Goal: Information Seeking & Learning: Learn about a topic

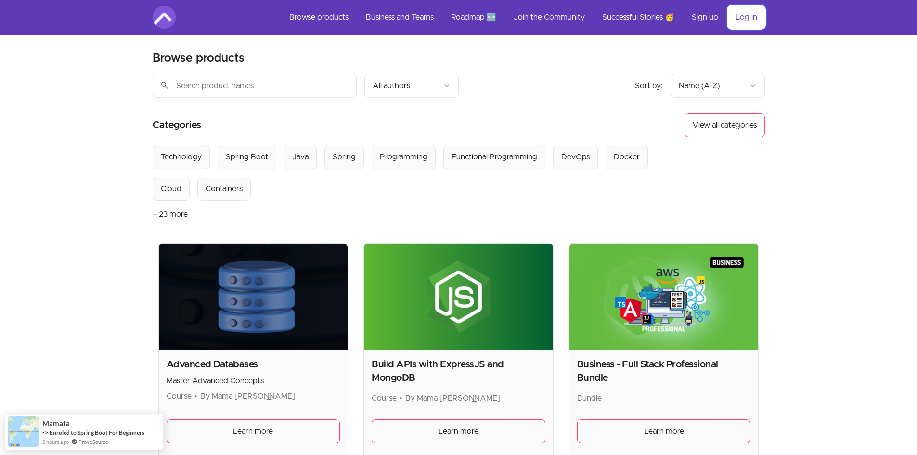
click at [735, 14] on link "Log in" at bounding box center [746, 17] width 37 height 23
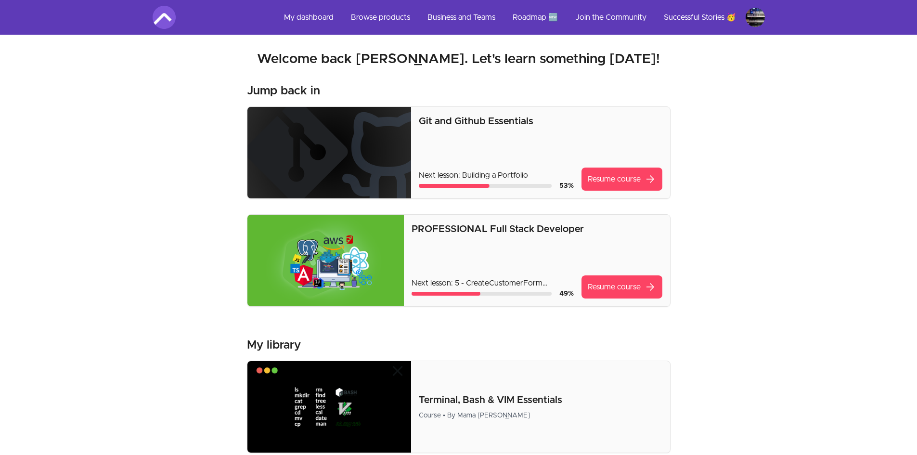
click at [477, 235] on p "PROFESSIONAL Full Stack Developer" at bounding box center [537, 228] width 251 height 13
click at [588, 288] on link "Resume course arrow_forward" at bounding box center [622, 286] width 81 height 23
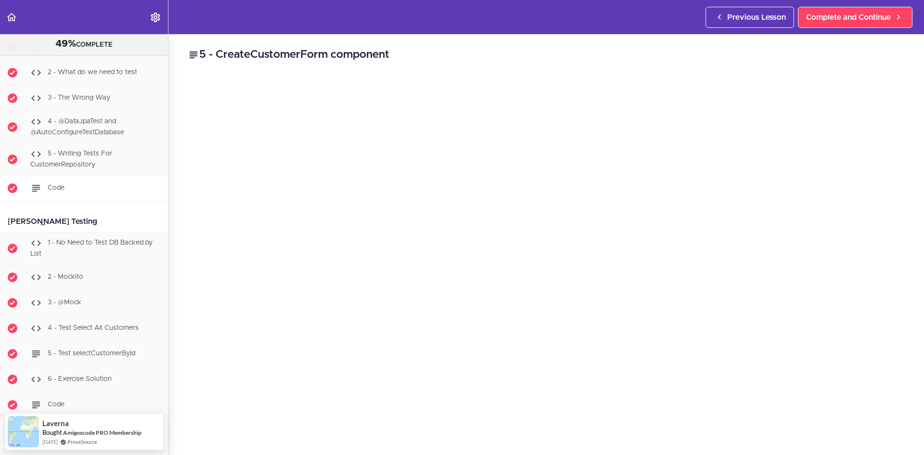
scroll to position [5004, 0]
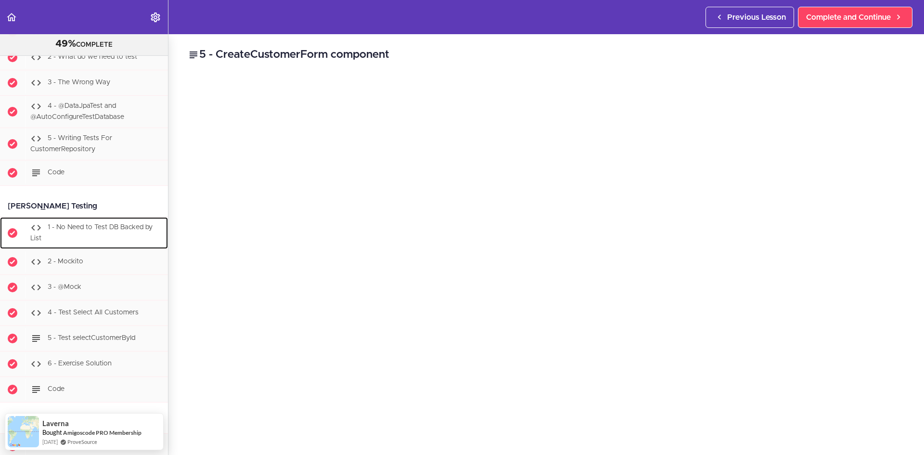
click at [110, 245] on div "1 - No Need to Test DB Backed by List" at bounding box center [96, 233] width 143 height 32
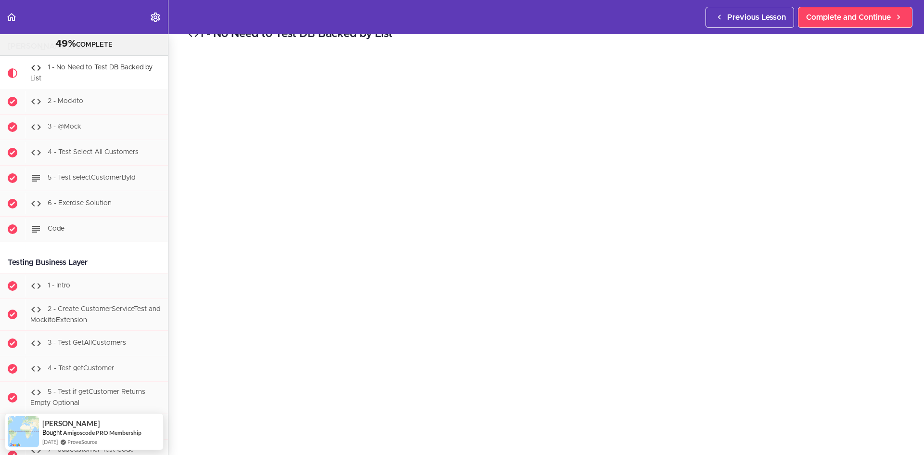
scroll to position [30, 0]
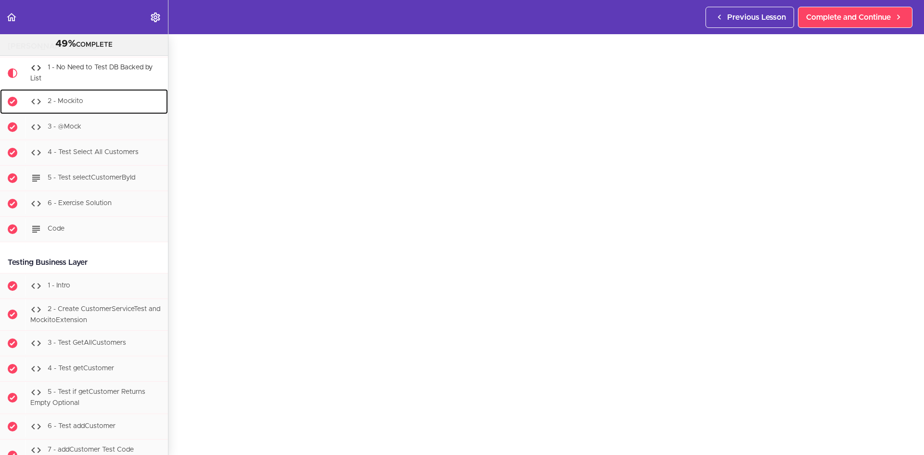
click at [80, 104] on span "2 - Mockito" at bounding box center [66, 101] width 36 height 7
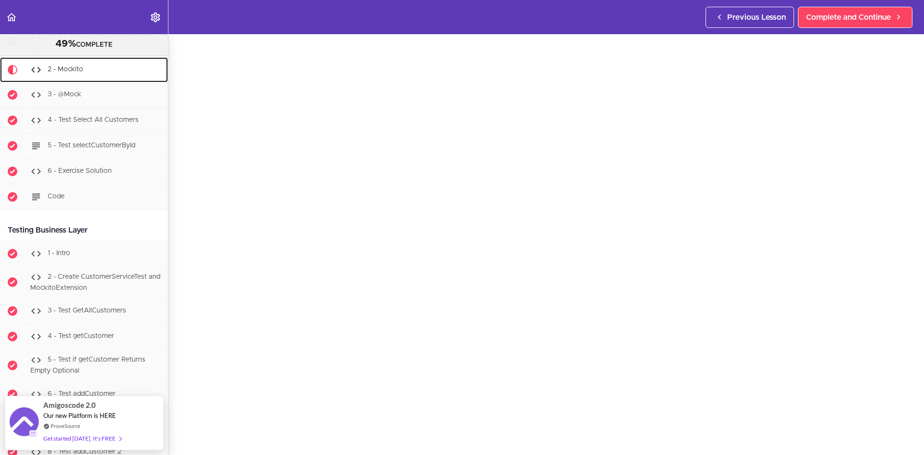
scroll to position [48, 0]
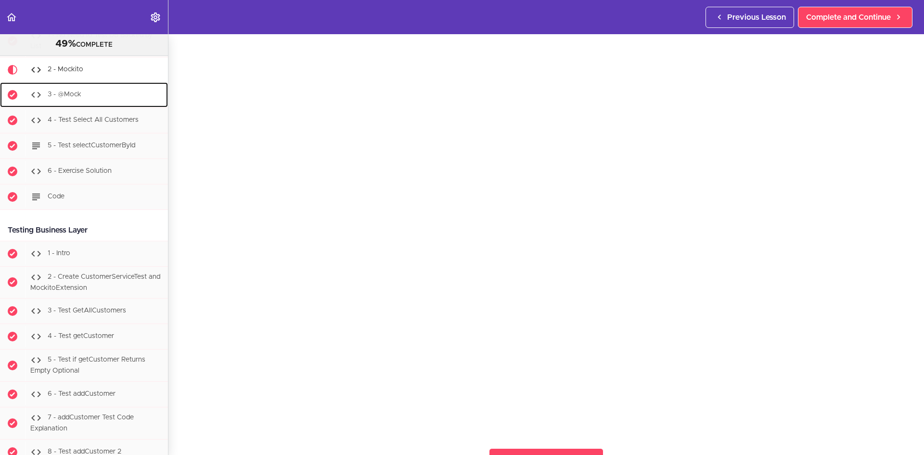
click at [99, 105] on div "3 - @Mock" at bounding box center [96, 94] width 143 height 21
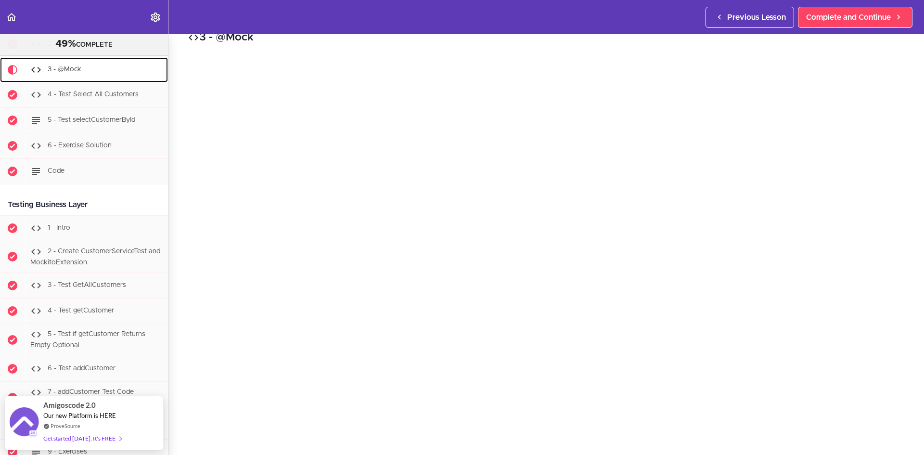
scroll to position [48, 0]
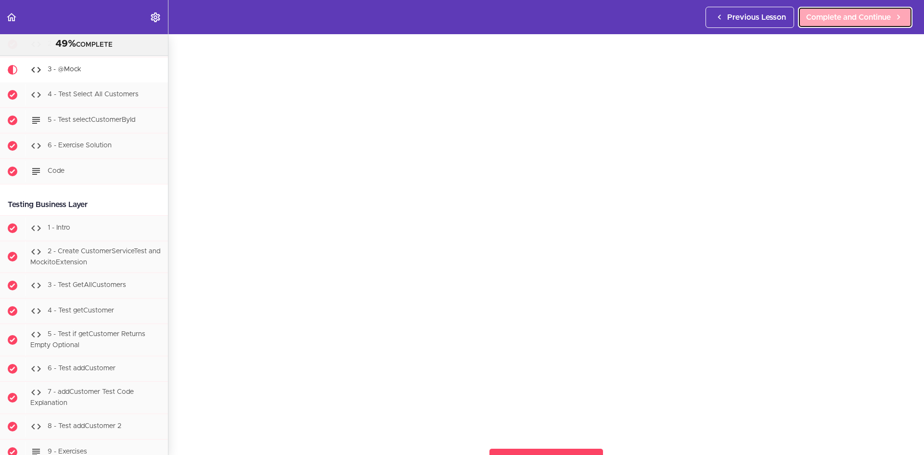
click at [818, 12] on span "Complete and Continue" at bounding box center [848, 18] width 85 height 12
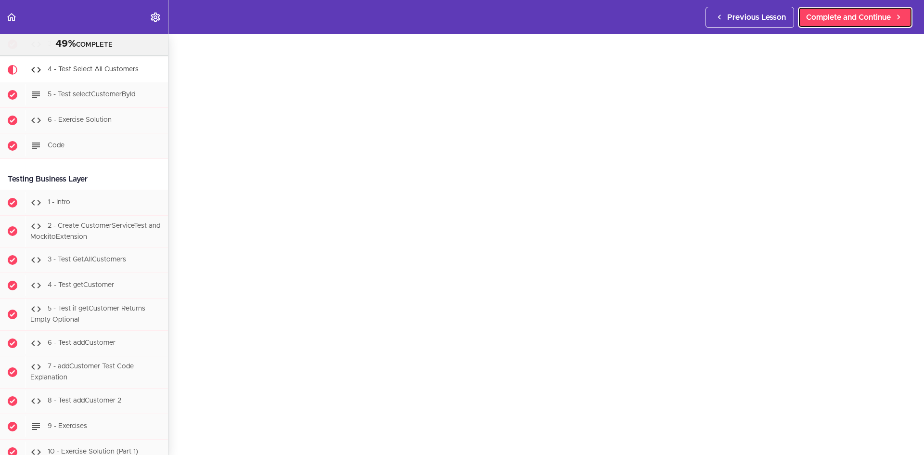
scroll to position [48, 0]
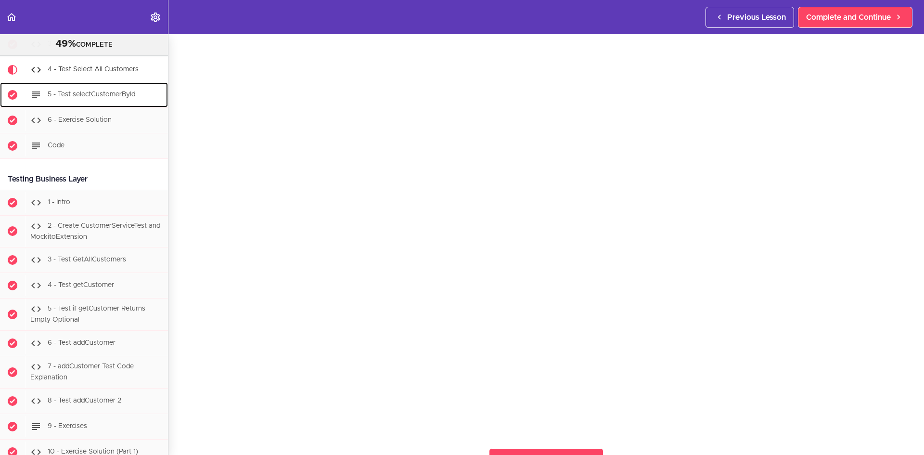
click at [70, 98] on span "5 - Test selectCustomerById" at bounding box center [92, 94] width 88 height 7
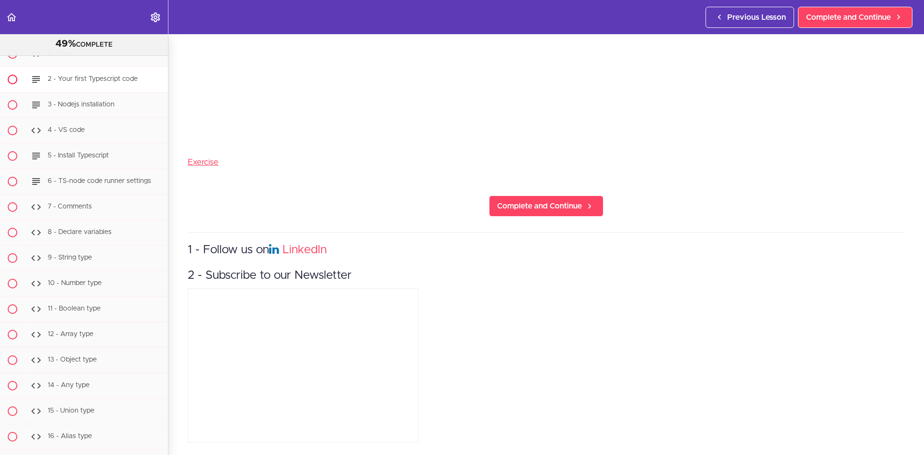
scroll to position [16732, 0]
click at [61, 61] on span "1 - Intro" at bounding box center [59, 57] width 23 height 7
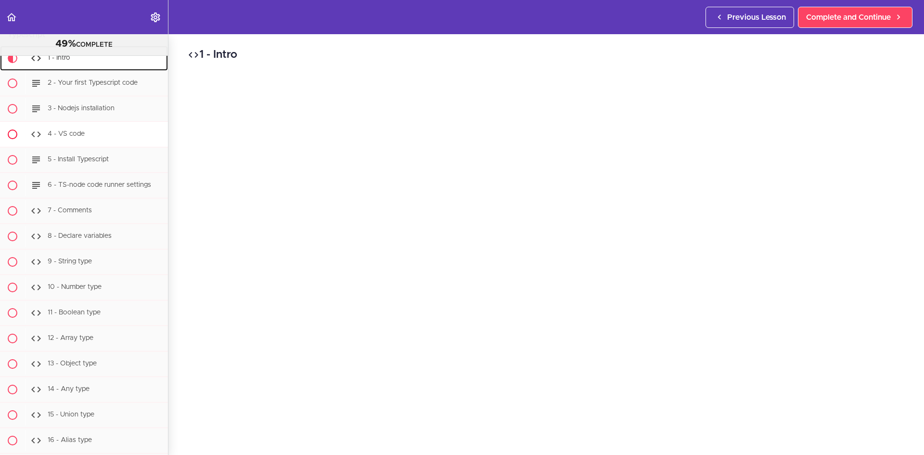
scroll to position [16760, 0]
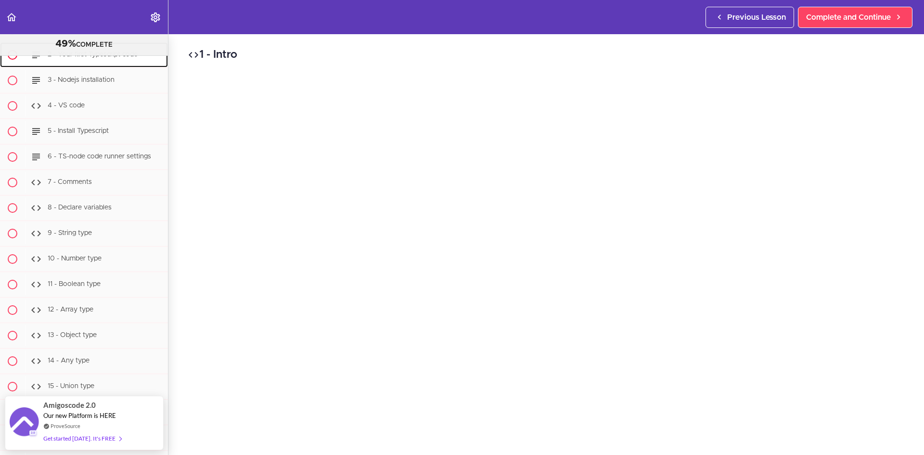
click at [63, 65] on div "2 - Your first Typescript code" at bounding box center [96, 54] width 143 height 21
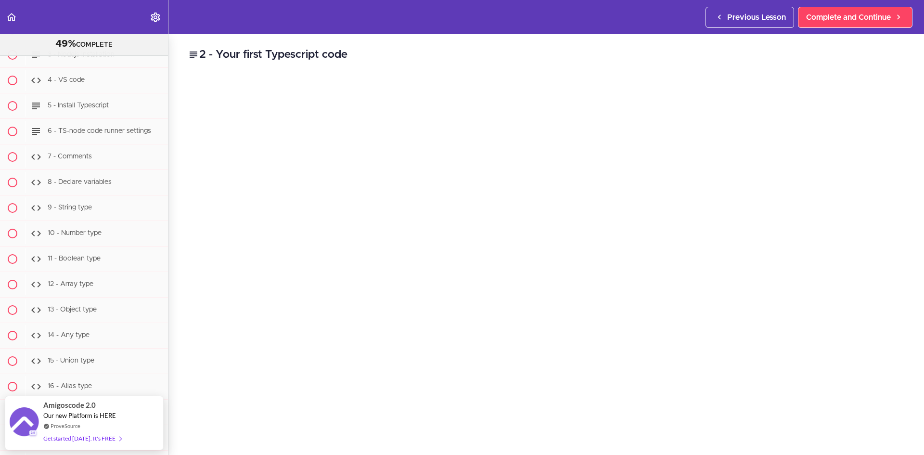
scroll to position [48, 0]
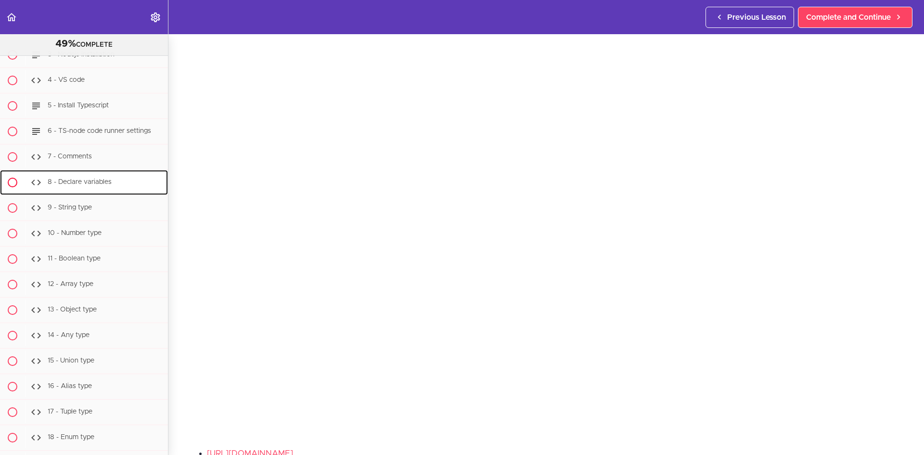
click at [99, 186] on span "8 - Declare variables" at bounding box center [80, 182] width 64 height 7
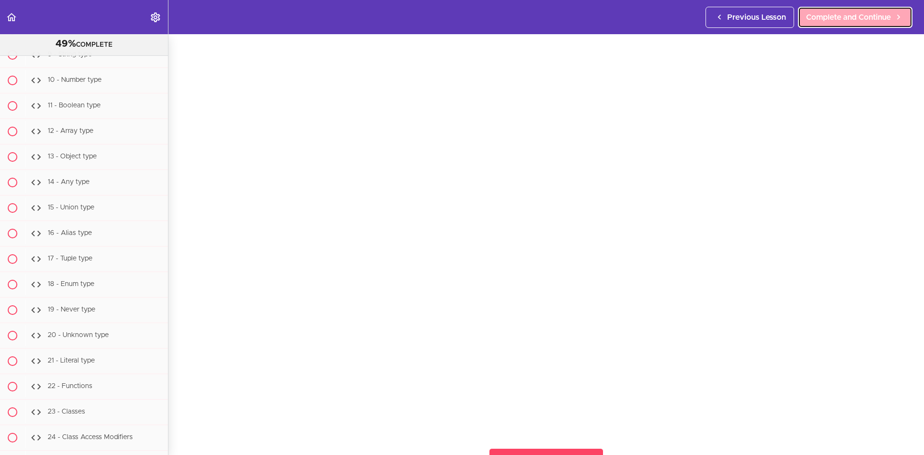
click at [819, 27] on link "Complete and Continue" at bounding box center [855, 17] width 115 height 21
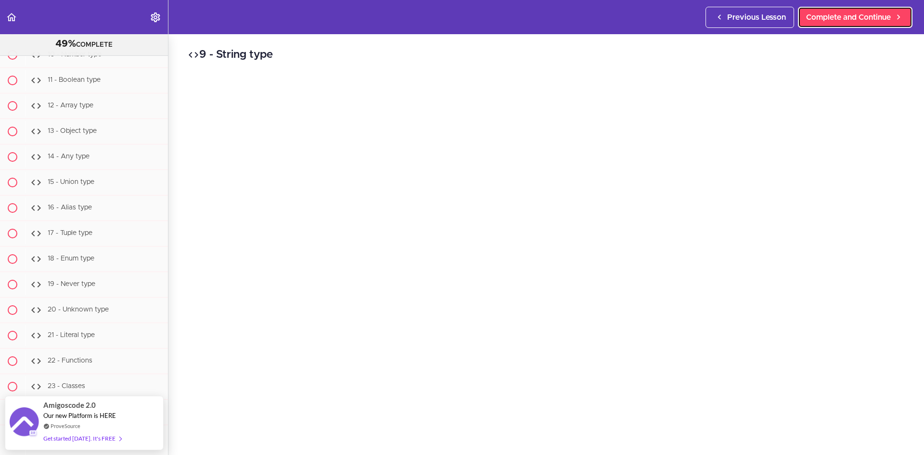
scroll to position [48, 0]
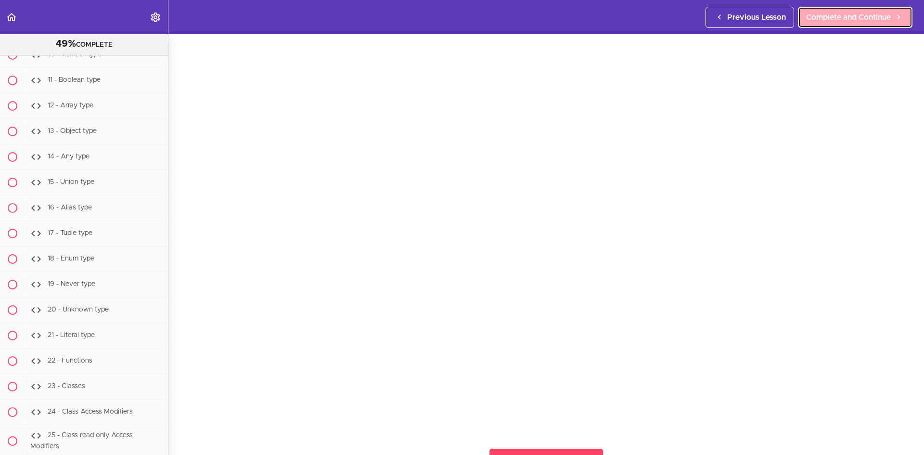
click at [824, 19] on span "Complete and Continue" at bounding box center [848, 18] width 85 height 12
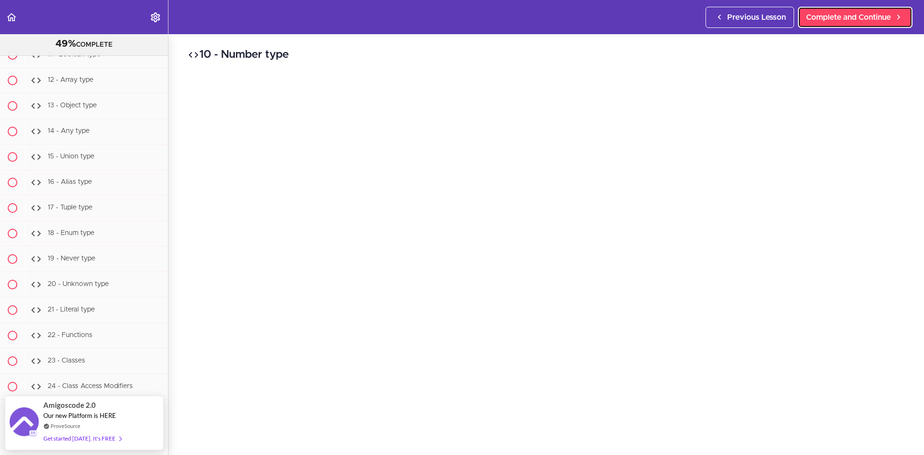
scroll to position [48, 0]
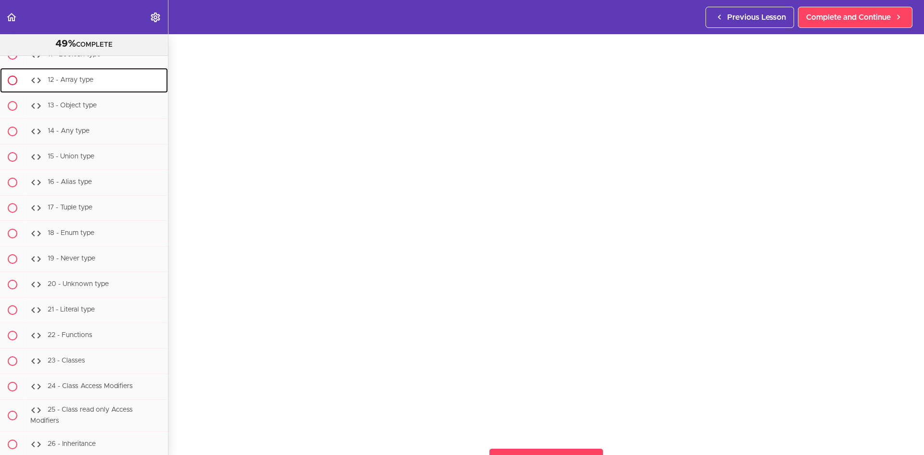
click at [84, 91] on div "12 - Array type" at bounding box center [96, 80] width 143 height 21
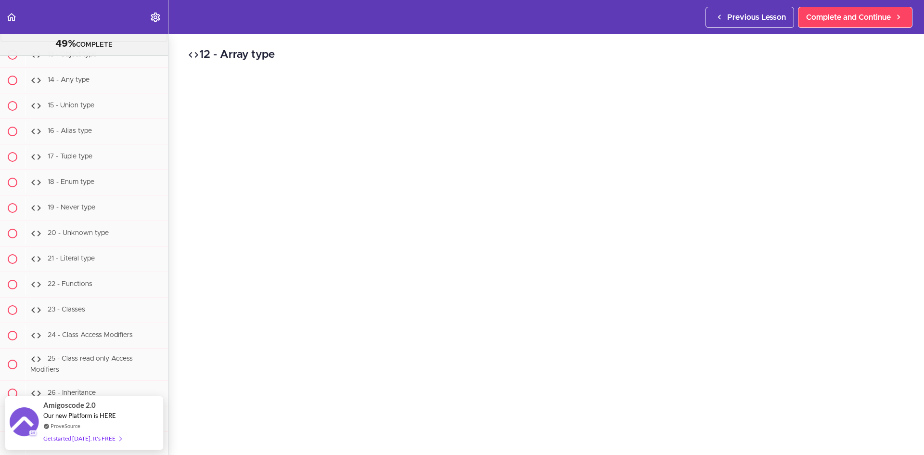
scroll to position [48, 0]
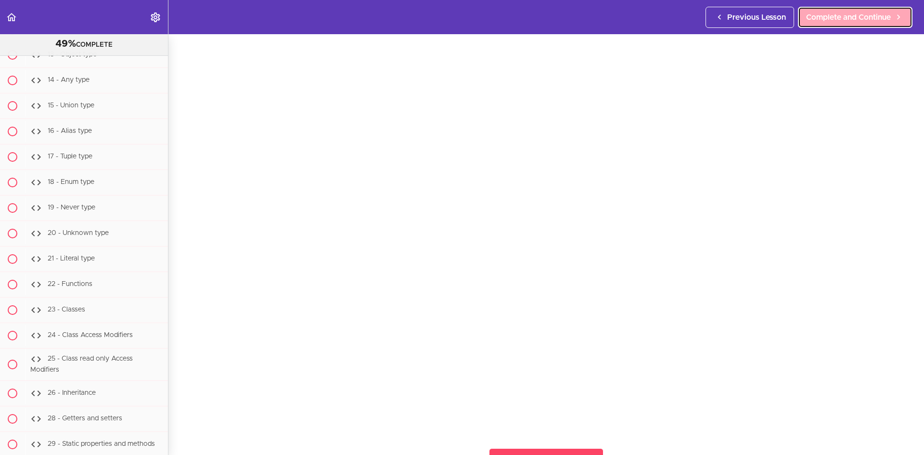
click at [831, 9] on link "Complete and Continue" at bounding box center [855, 17] width 115 height 21
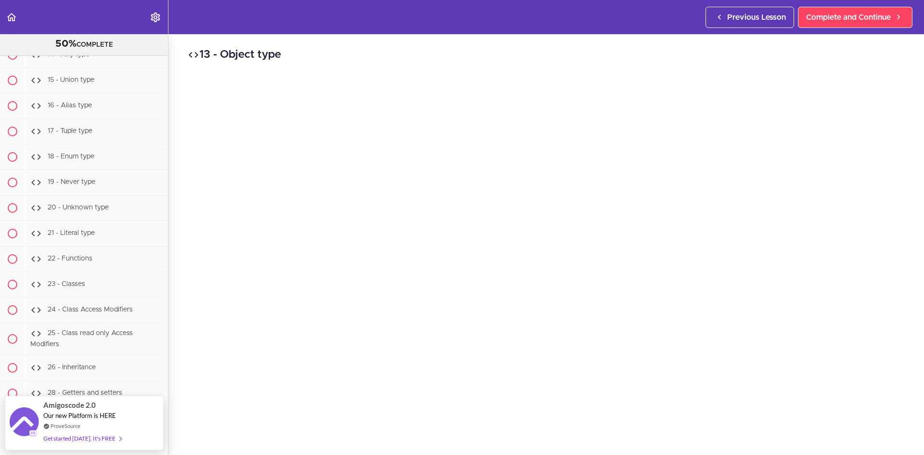
scroll to position [48, 0]
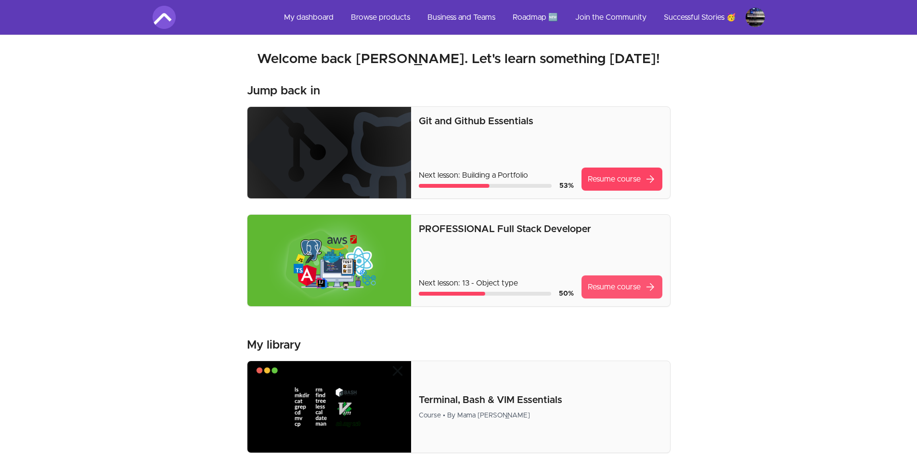
click at [611, 279] on link "Resume course arrow_forward" at bounding box center [622, 286] width 81 height 23
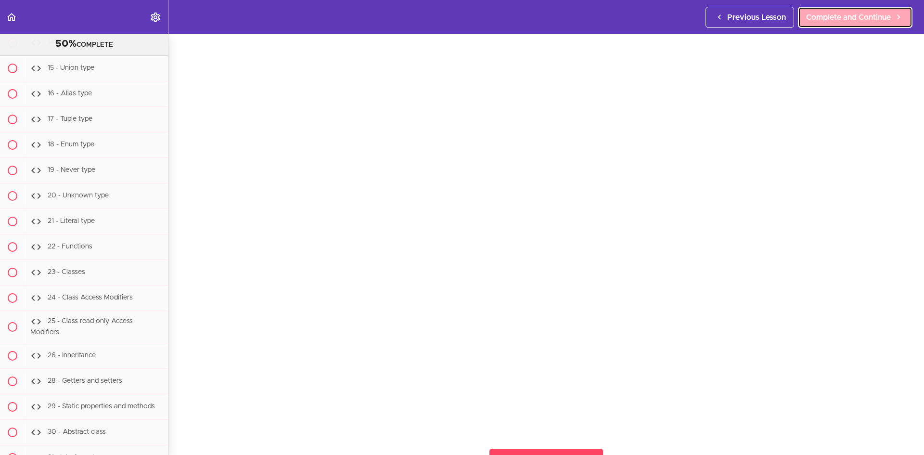
click at [873, 26] on link "Complete and Continue" at bounding box center [855, 17] width 115 height 21
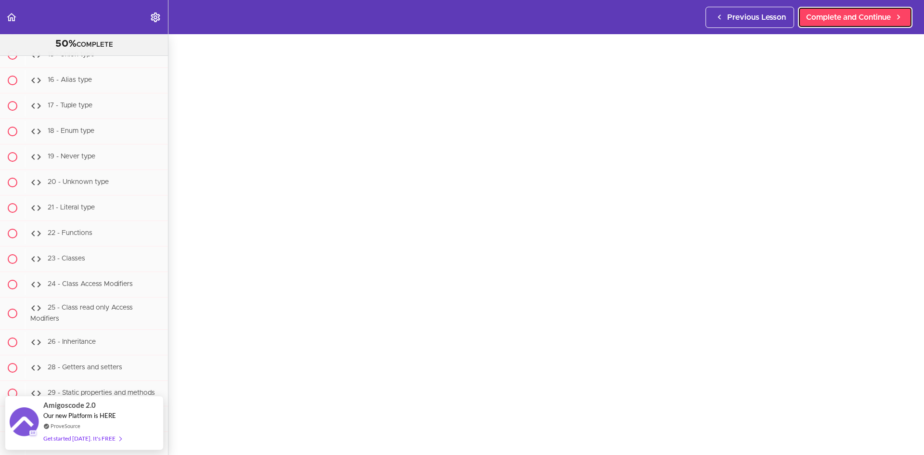
scroll to position [48, 0]
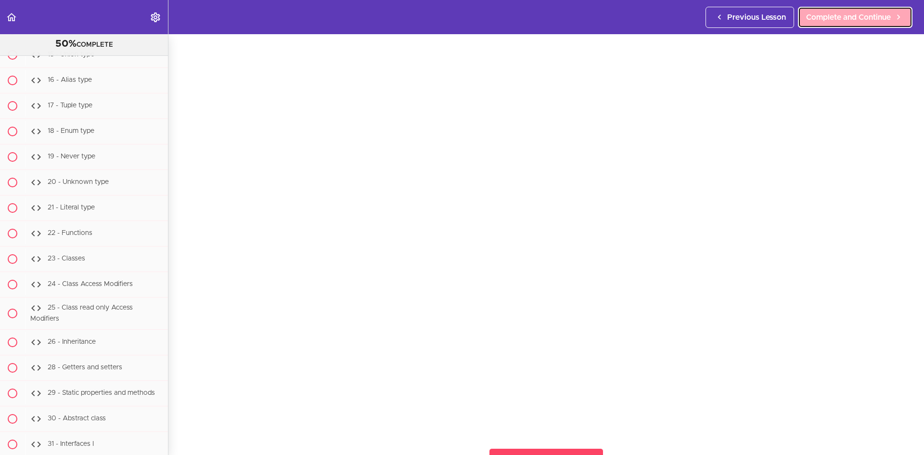
click at [898, 24] on link "Complete and Continue" at bounding box center [855, 17] width 115 height 21
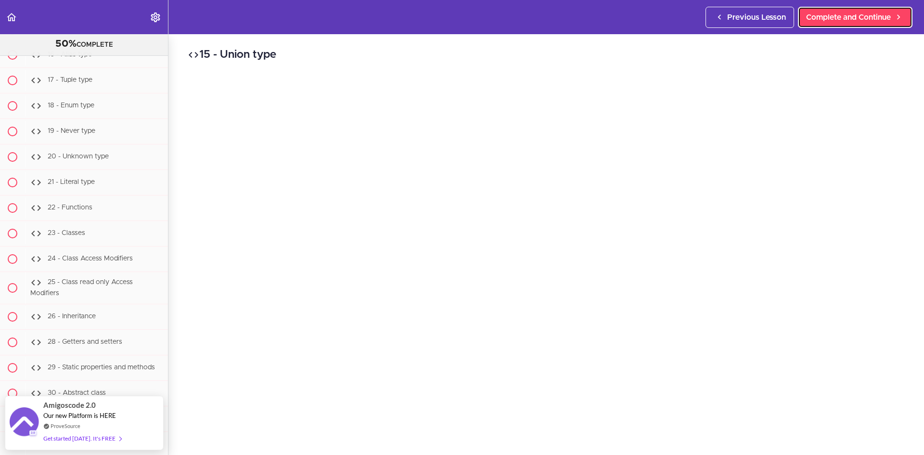
scroll to position [48, 0]
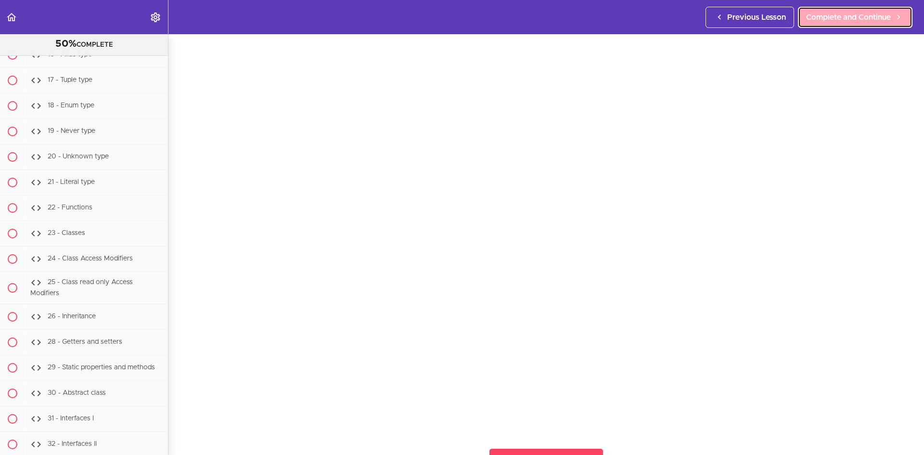
click at [832, 25] on link "Complete and Continue" at bounding box center [855, 17] width 115 height 21
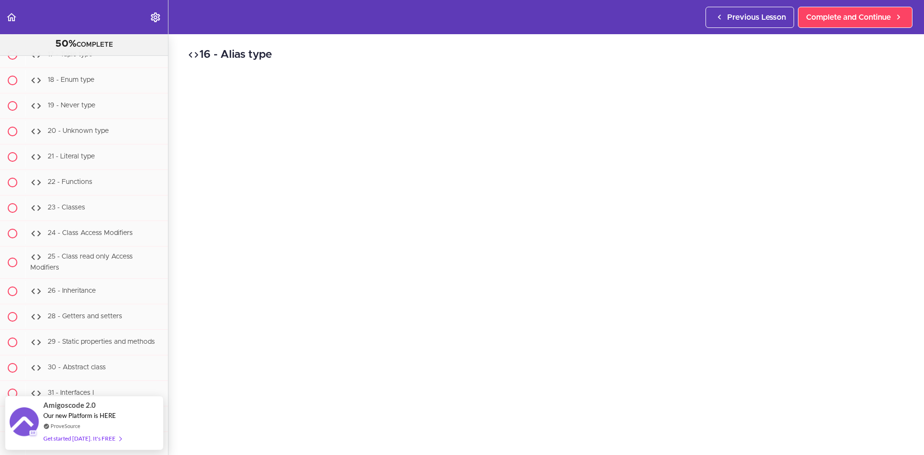
scroll to position [48, 0]
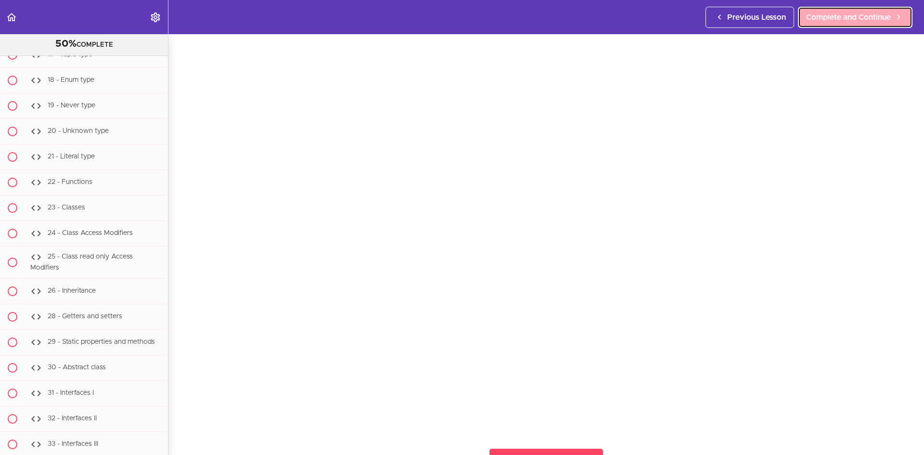
click at [804, 27] on link "Complete and Continue" at bounding box center [855, 17] width 115 height 21
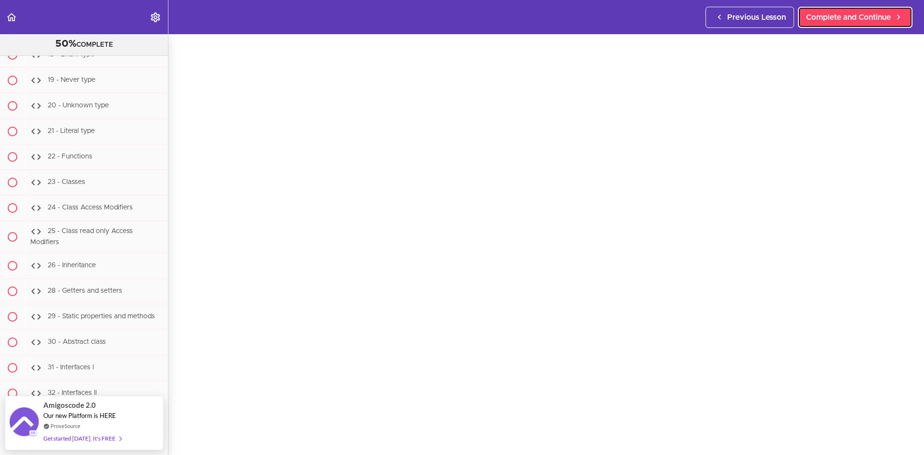
scroll to position [48, 0]
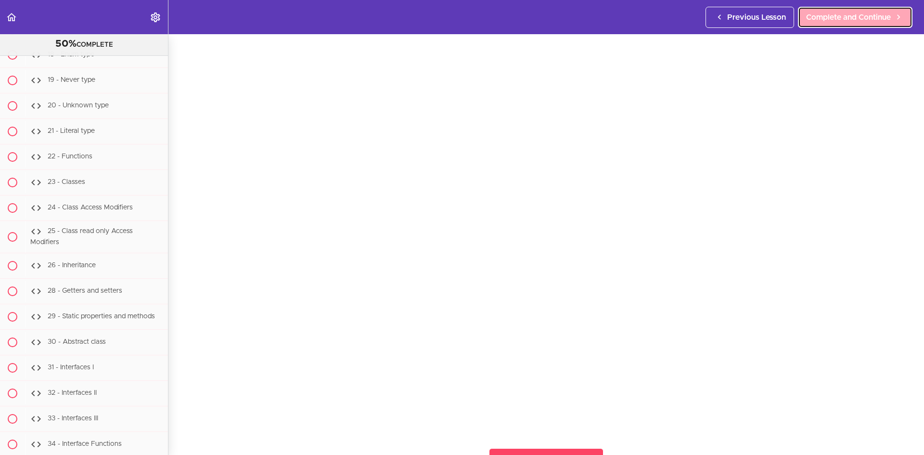
click at [808, 23] on link "Complete and Continue" at bounding box center [855, 17] width 115 height 21
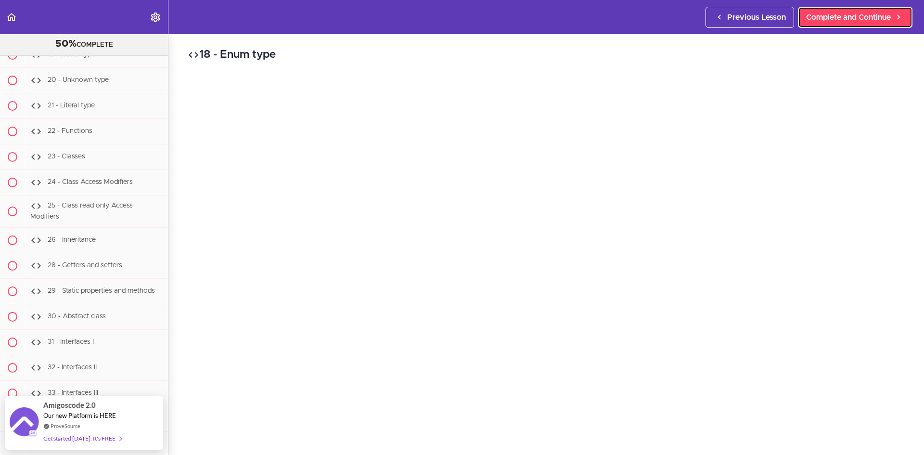
scroll to position [48, 0]
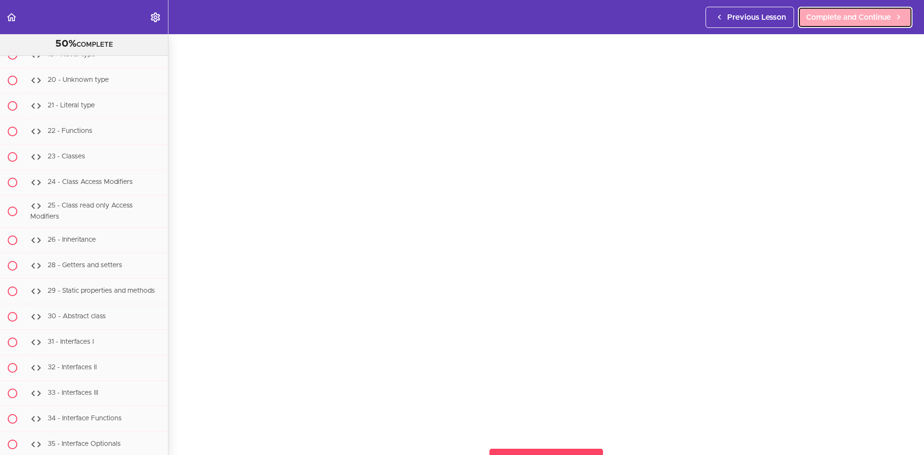
click at [836, 17] on span "Complete and Continue" at bounding box center [848, 18] width 85 height 12
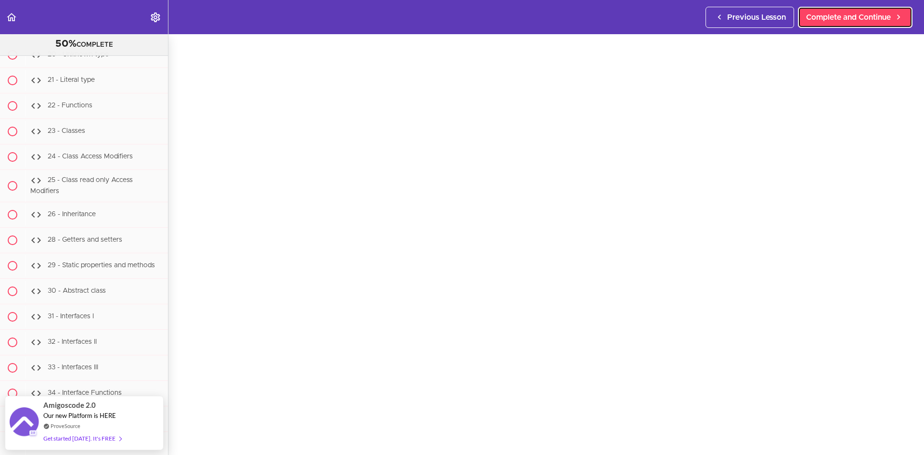
scroll to position [48, 0]
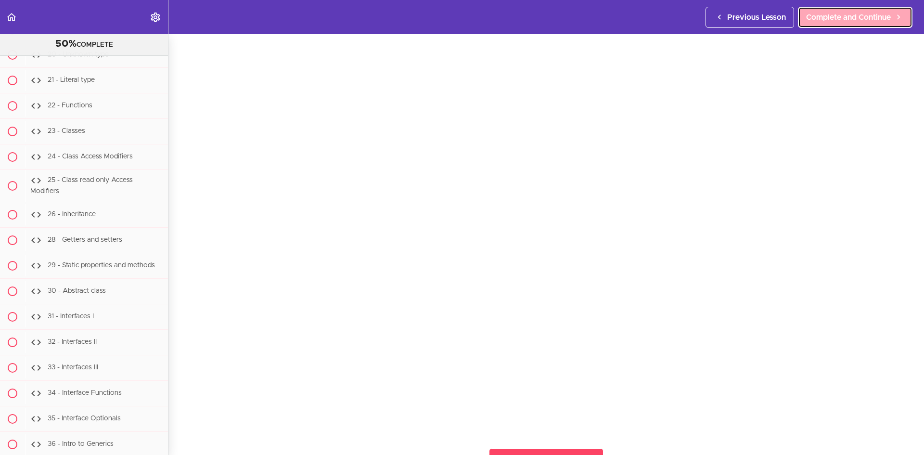
click at [813, 15] on span "Complete and Continue" at bounding box center [848, 18] width 85 height 12
